Goal: Task Accomplishment & Management: Use online tool/utility

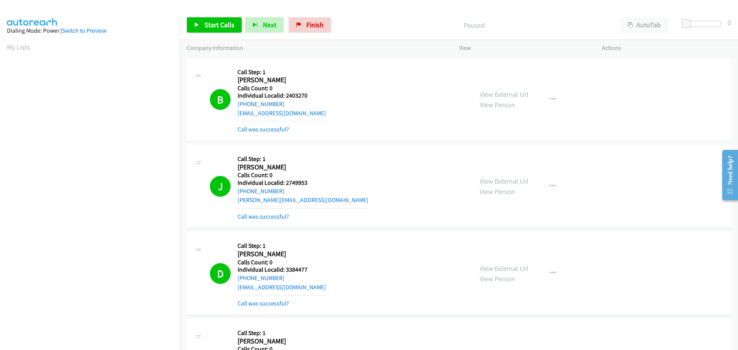
scroll to position [74, 0]
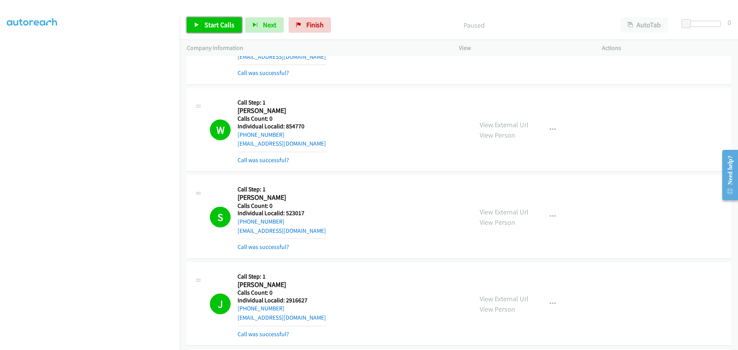
click at [213, 25] on span "Start Calls" at bounding box center [219, 24] width 30 height 9
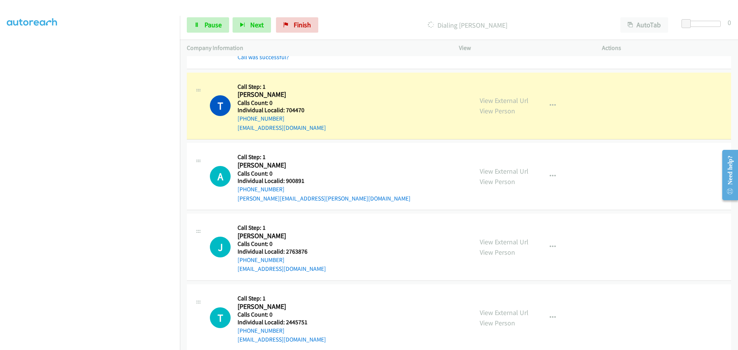
scroll to position [5033, 0]
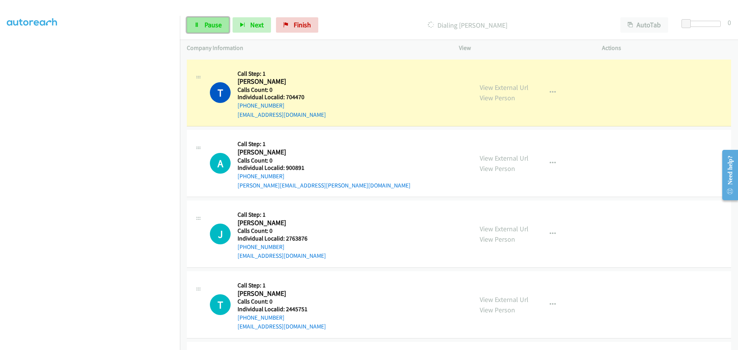
click at [225, 22] on link "Pause" at bounding box center [208, 24] width 42 height 15
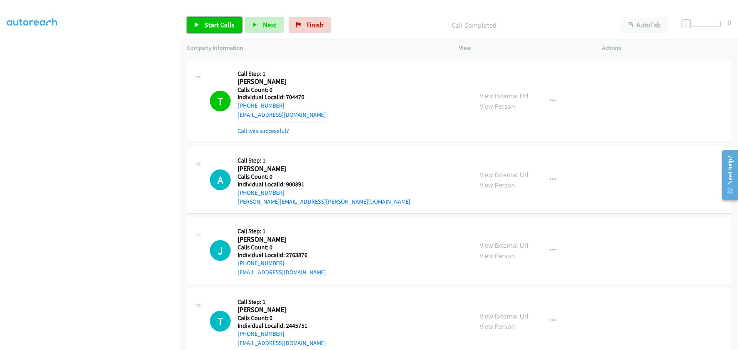
click at [225, 27] on span "Start Calls" at bounding box center [219, 24] width 30 height 9
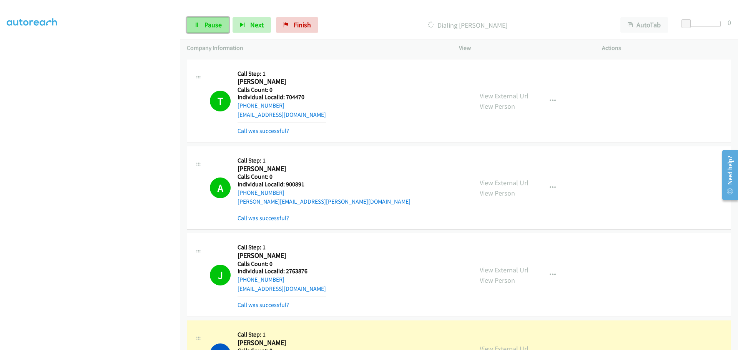
click at [215, 25] on span "Pause" at bounding box center [212, 24] width 17 height 9
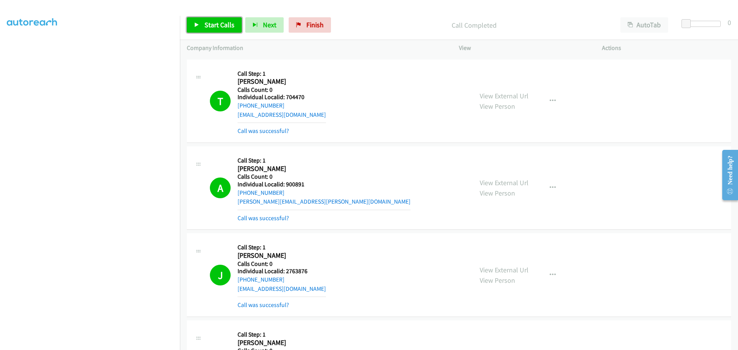
click at [219, 28] on span "Start Calls" at bounding box center [219, 24] width 30 height 9
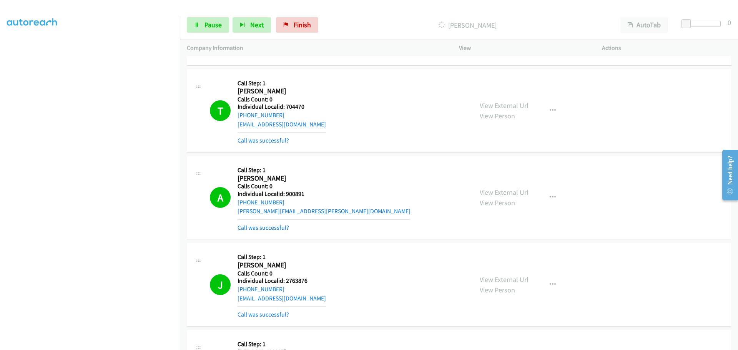
scroll to position [65, 0]
click at [212, 27] on span "Pause" at bounding box center [212, 24] width 17 height 9
click at [212, 27] on span "Start Calls" at bounding box center [219, 24] width 30 height 9
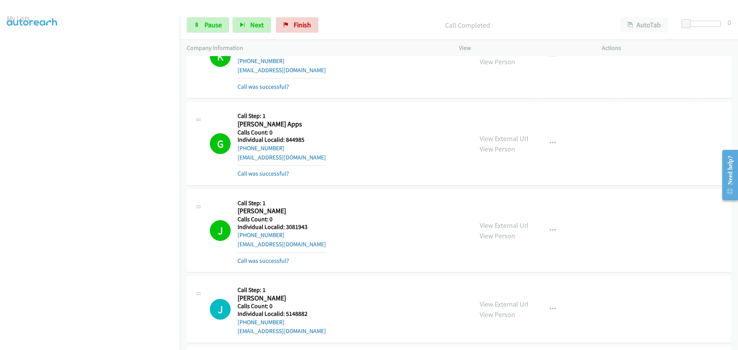
scroll to position [6358, 0]
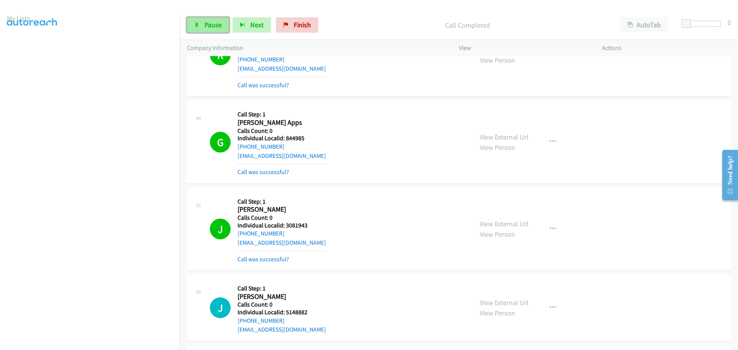
click at [207, 27] on span "Pause" at bounding box center [212, 24] width 17 height 9
click at [207, 27] on span "Start Calls" at bounding box center [219, 24] width 30 height 9
click at [3, 46] on aside "Dialing Mode: Power | Switch to Preview My Lists" at bounding box center [90, 199] width 180 height 425
click at [247, 23] on button "Next" at bounding box center [251, 24] width 38 height 15
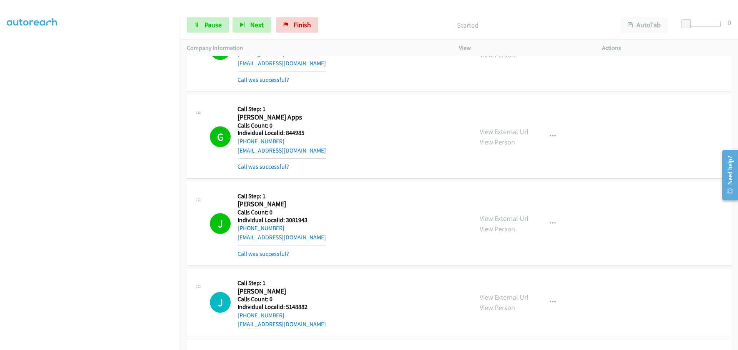
scroll to position [6367, 0]
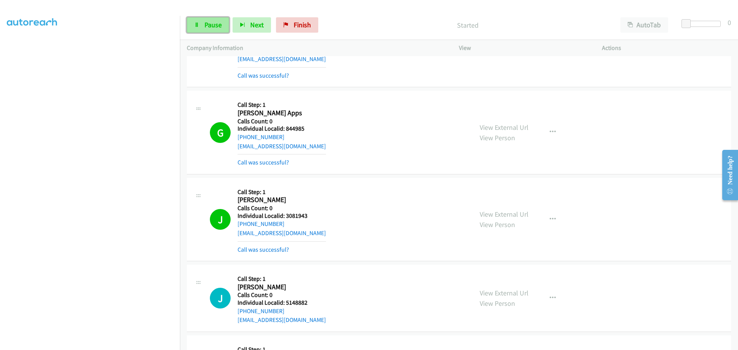
click at [212, 20] on link "Pause" at bounding box center [208, 24] width 42 height 15
click at [252, 26] on icon "button" at bounding box center [254, 25] width 5 height 5
click at [209, 24] on span "Start Calls" at bounding box center [219, 24] width 30 height 9
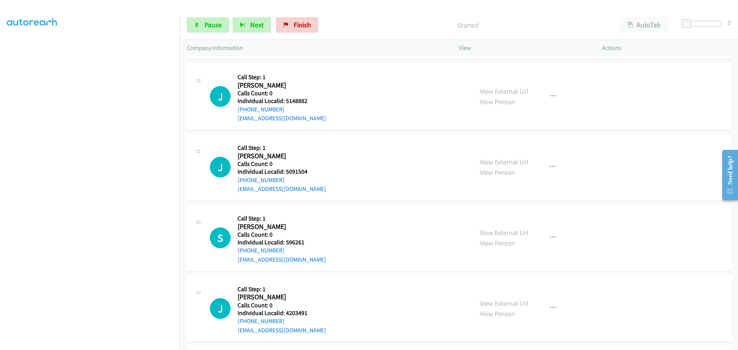
scroll to position [77, 0]
click at [247, 28] on button "Next" at bounding box center [251, 24] width 38 height 15
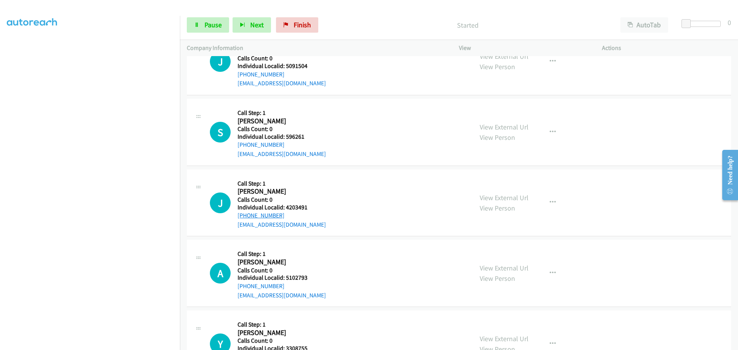
scroll to position [6684, 0]
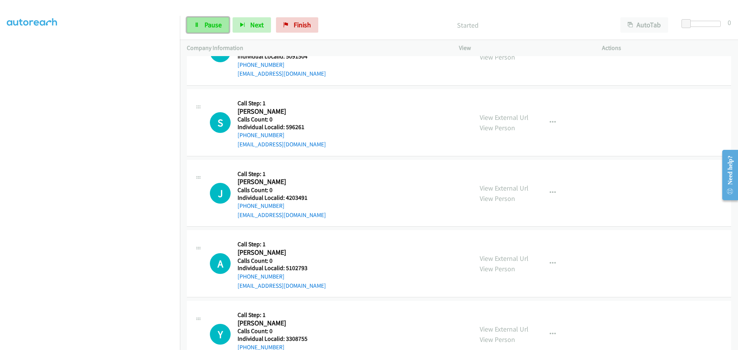
click at [196, 26] on icon at bounding box center [196, 25] width 5 height 5
click at [209, 25] on span "Start Calls" at bounding box center [219, 24] width 30 height 9
click at [17, 51] on link "My Lists" at bounding box center [18, 47] width 23 height 9
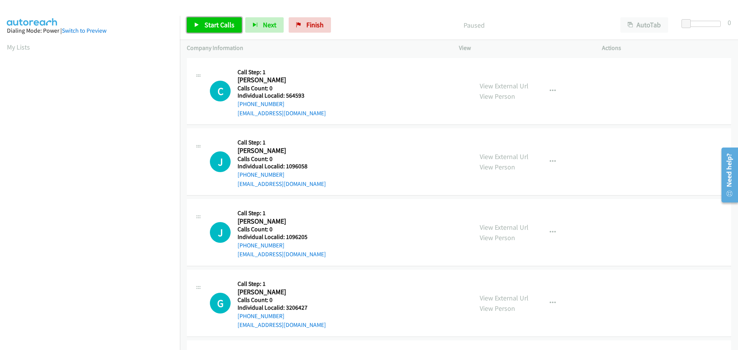
click at [218, 25] on span "Start Calls" at bounding box center [219, 24] width 30 height 9
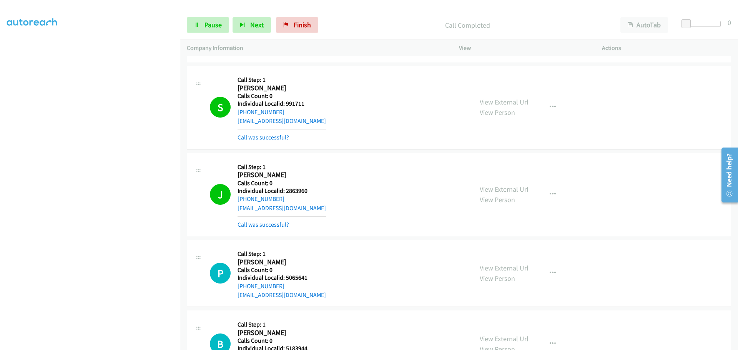
scroll to position [403, 0]
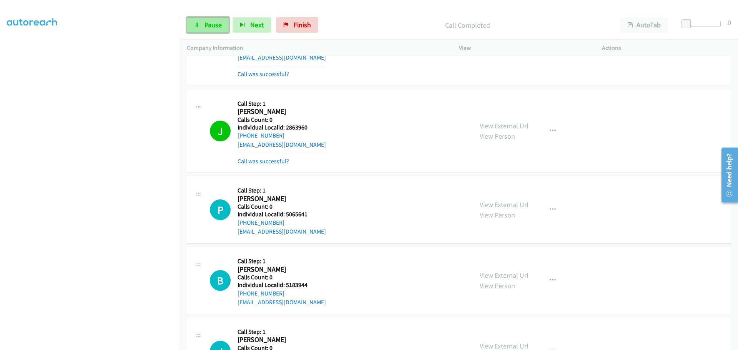
click at [211, 26] on span "Pause" at bounding box center [212, 24] width 17 height 9
click at [211, 26] on span "Start Calls" at bounding box center [219, 24] width 30 height 9
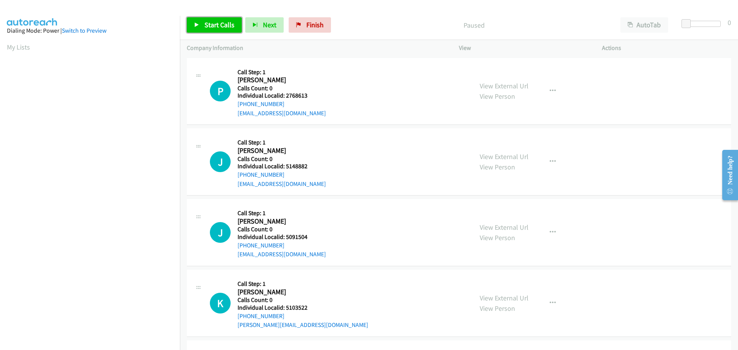
click at [227, 31] on link "Start Calls" at bounding box center [214, 24] width 55 height 15
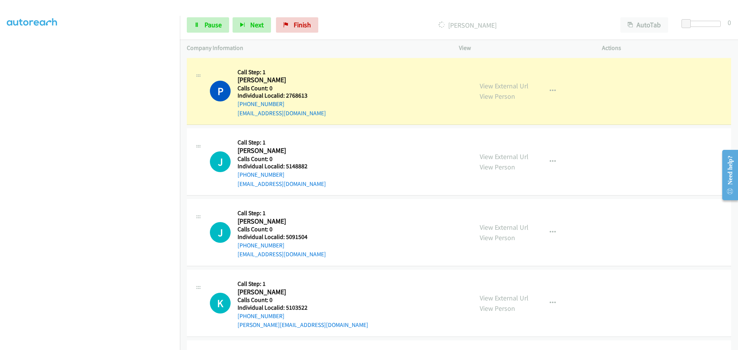
scroll to position [81, 0]
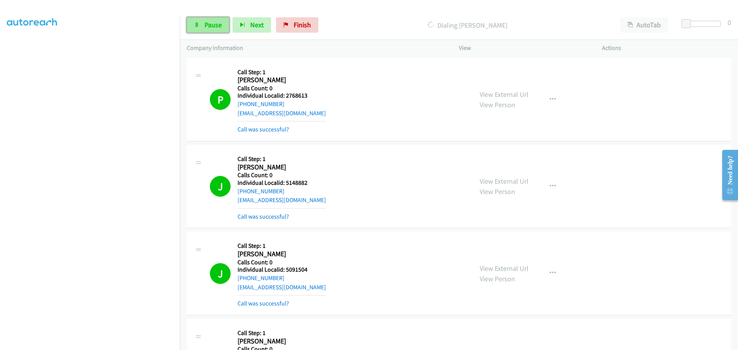
click at [215, 24] on span "Pause" at bounding box center [212, 24] width 17 height 9
click at [205, 26] on span "Start Calls" at bounding box center [219, 24] width 30 height 9
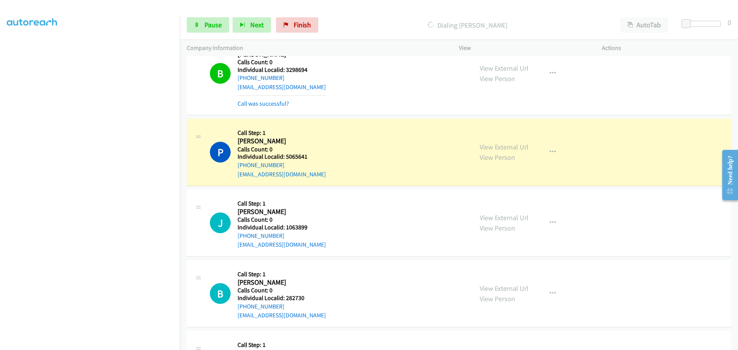
scroll to position [2430, 0]
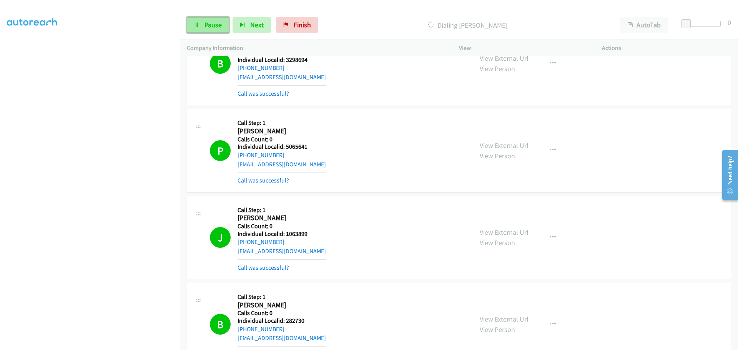
click at [211, 25] on span "Pause" at bounding box center [212, 24] width 17 height 9
